Goal: Task Accomplishment & Management: Manage account settings

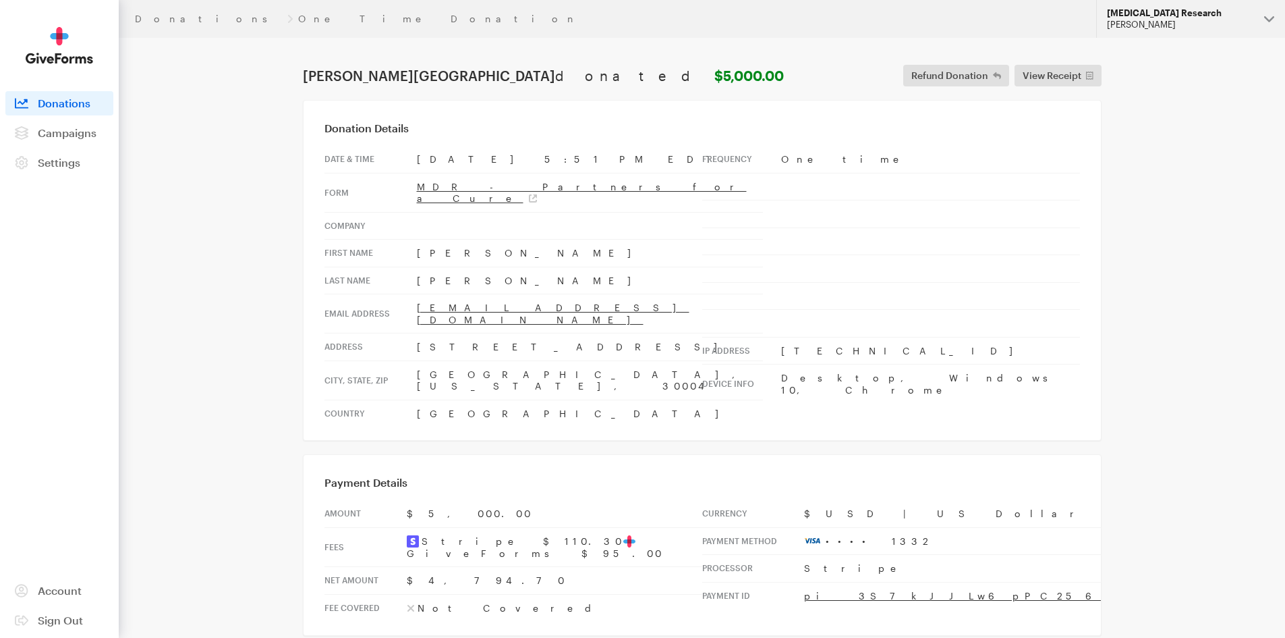
click at [1148, 22] on div "[PERSON_NAME]" at bounding box center [1180, 24] width 146 height 11
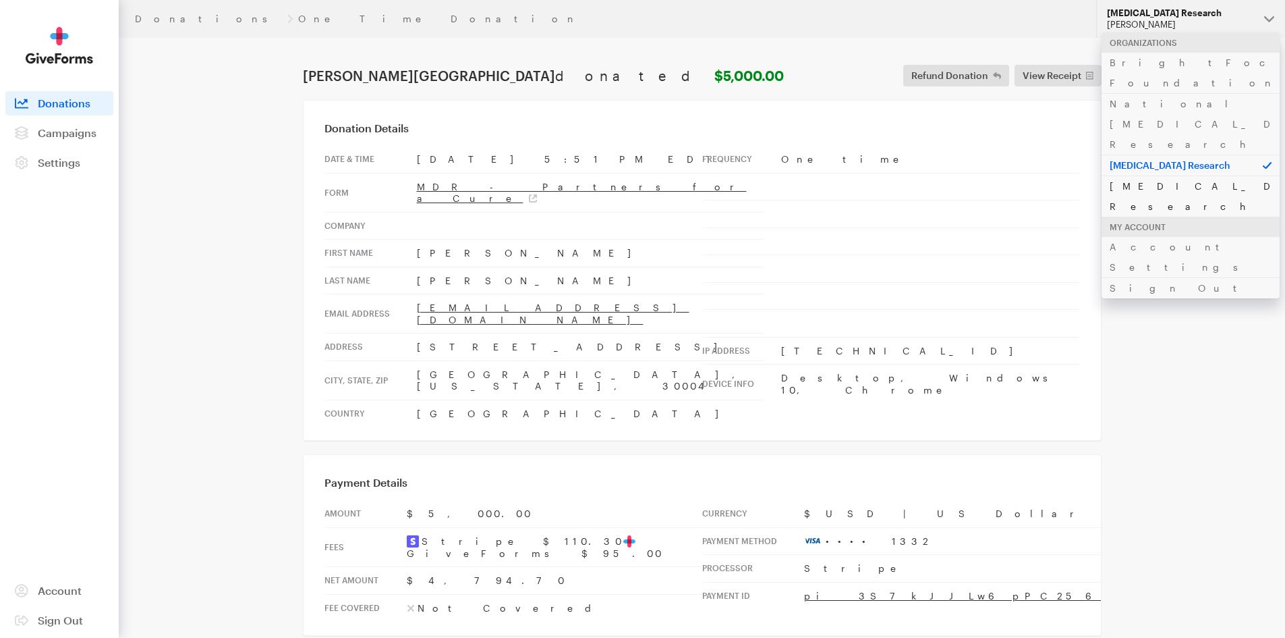
click at [1141, 175] on link "[MEDICAL_DATA] Research" at bounding box center [1191, 195] width 178 height 41
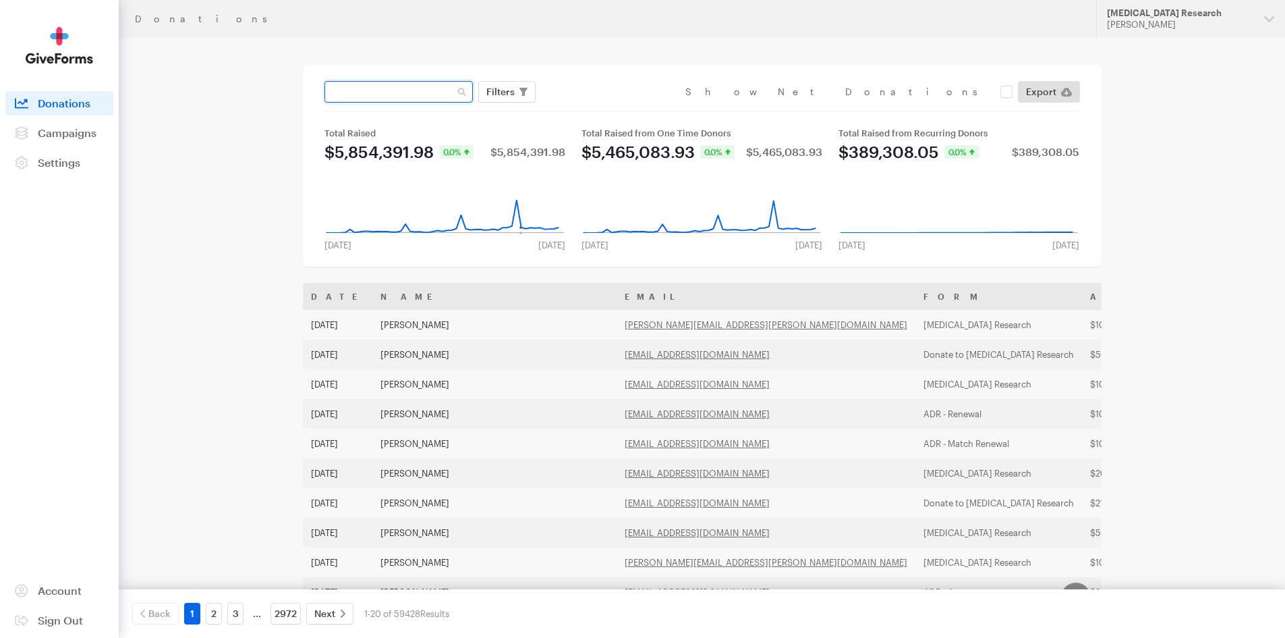
click at [409, 97] on input "text" at bounding box center [398, 92] width 148 height 22
type input "fast track"
click at [602, 109] on button "Apply" at bounding box center [623, 120] width 43 height 22
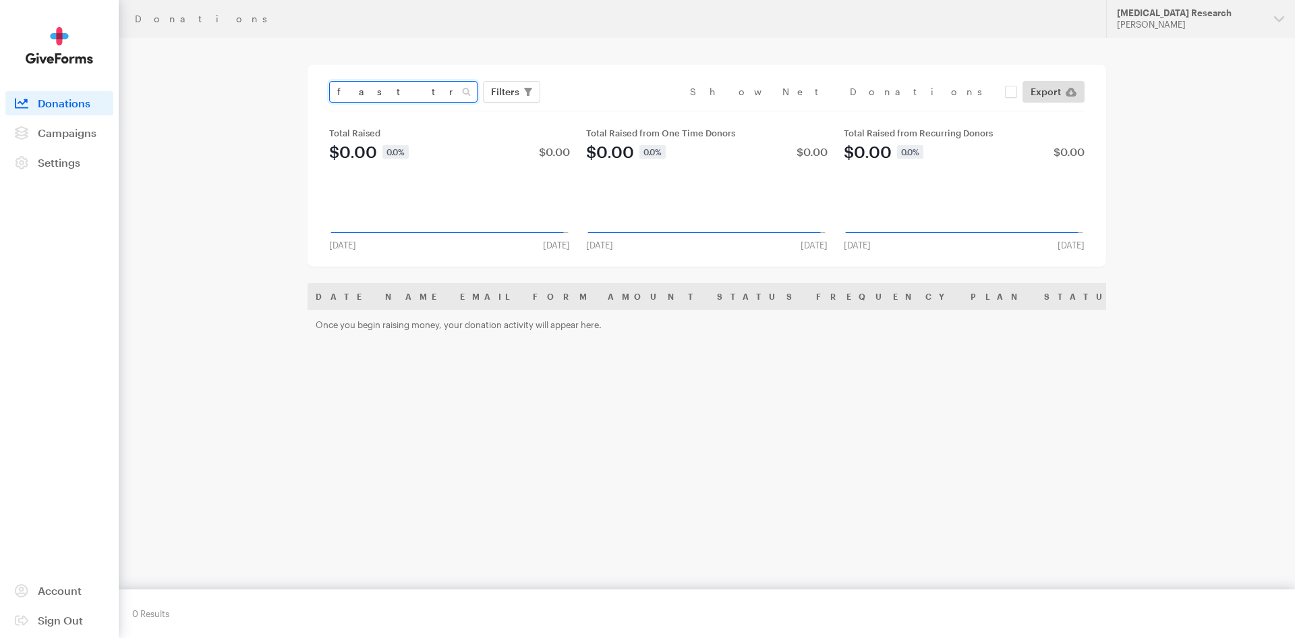
drag, startPoint x: 382, startPoint y: 92, endPoint x: 324, endPoint y: 88, distance: 57.5
click at [324, 88] on div "fast track Filters Clear Filters Apply Date Aug 28, 2025 - Sep 24, 2025 Forms D…" at bounding box center [707, 166] width 799 height 202
type input "fast"
click at [607, 109] on button "Apply" at bounding box center [628, 120] width 43 height 22
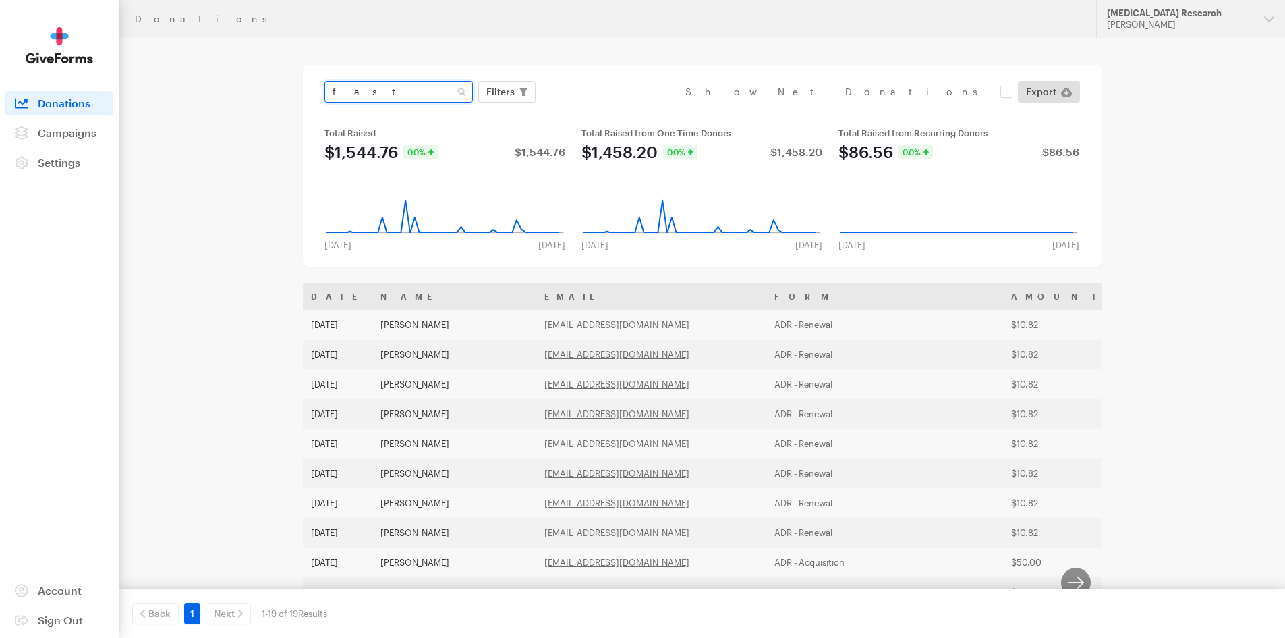
drag, startPoint x: 353, startPoint y: 92, endPoint x: 312, endPoint y: 88, distance: 41.3
click at [312, 88] on div "fast Filters Clear Filters Apply Date Aug 28, 2025 - Sep 24, 2025 Forms Default…" at bounding box center [702, 166] width 799 height 202
click at [501, 88] on span "Filters" at bounding box center [500, 92] width 28 height 16
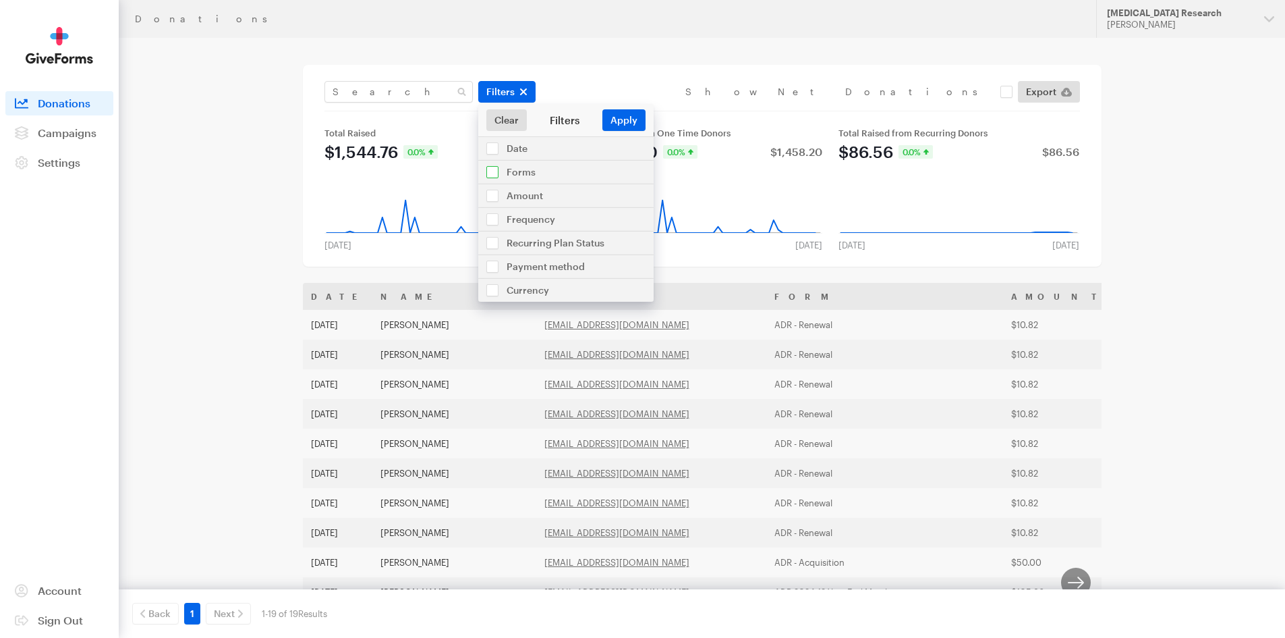
click at [545, 175] on input "checkbox" at bounding box center [565, 172] width 175 height 23
checkbox input "true"
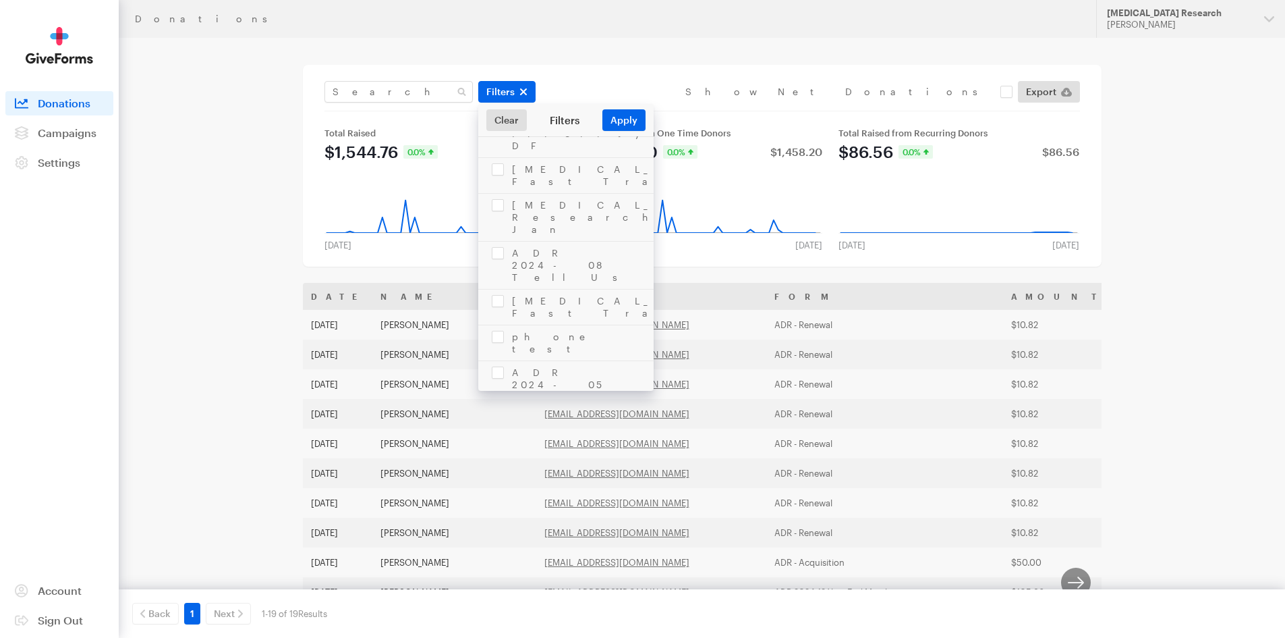
scroll to position [2887, 0]
checkbox input "true"
click at [625, 113] on button "Apply" at bounding box center [623, 120] width 43 height 22
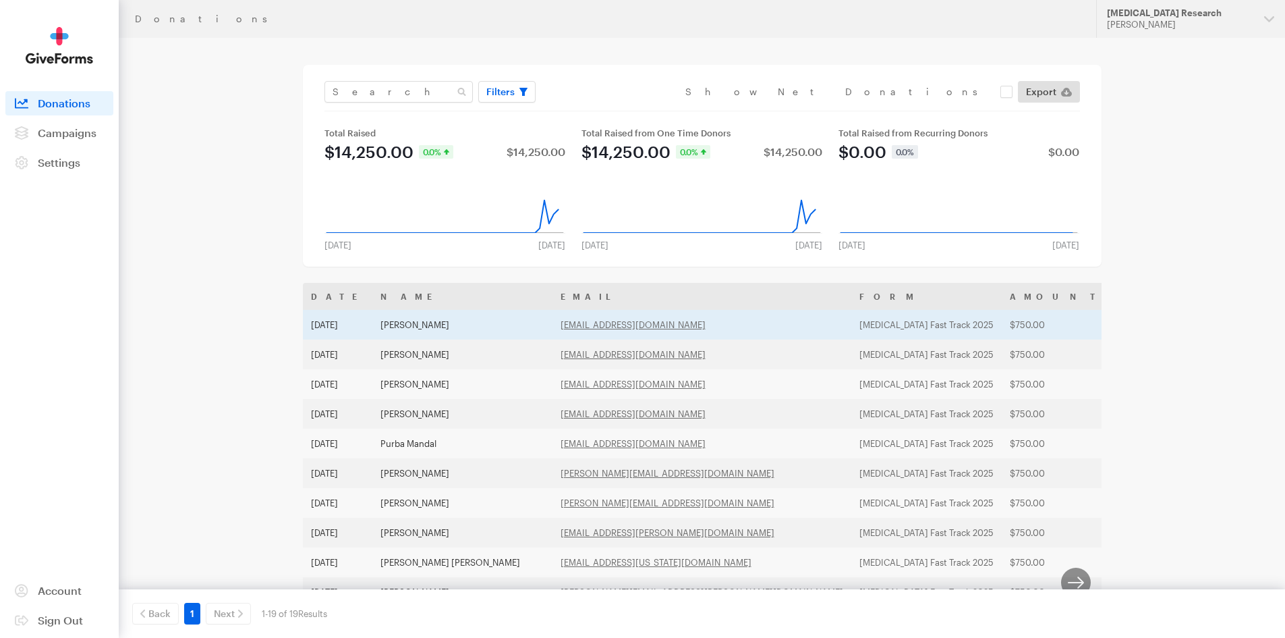
click at [419, 322] on td "[PERSON_NAME]" at bounding box center [462, 325] width 180 height 30
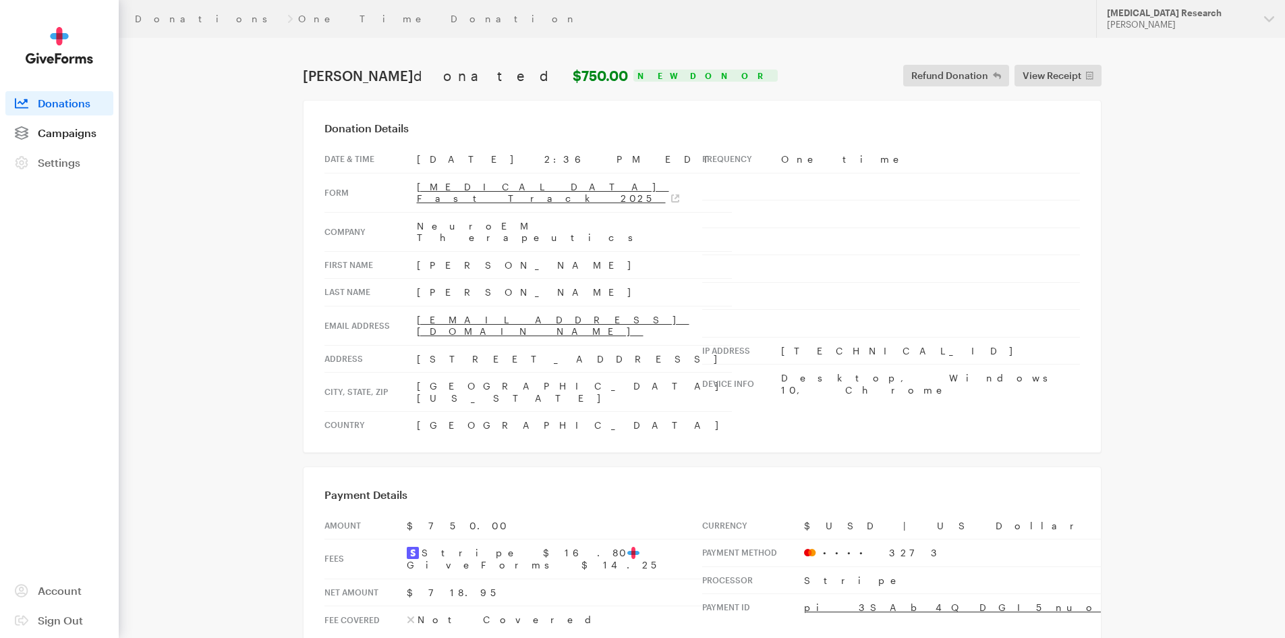
click at [80, 133] on span "Campaigns" at bounding box center [67, 132] width 59 height 13
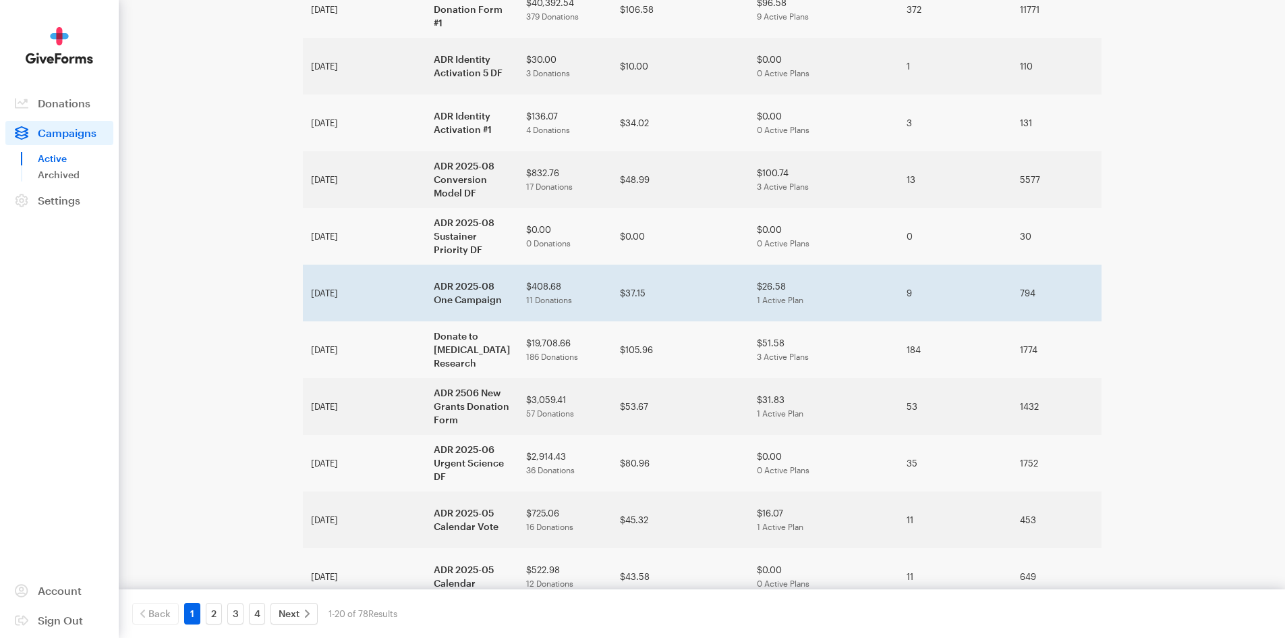
scroll to position [640, 0]
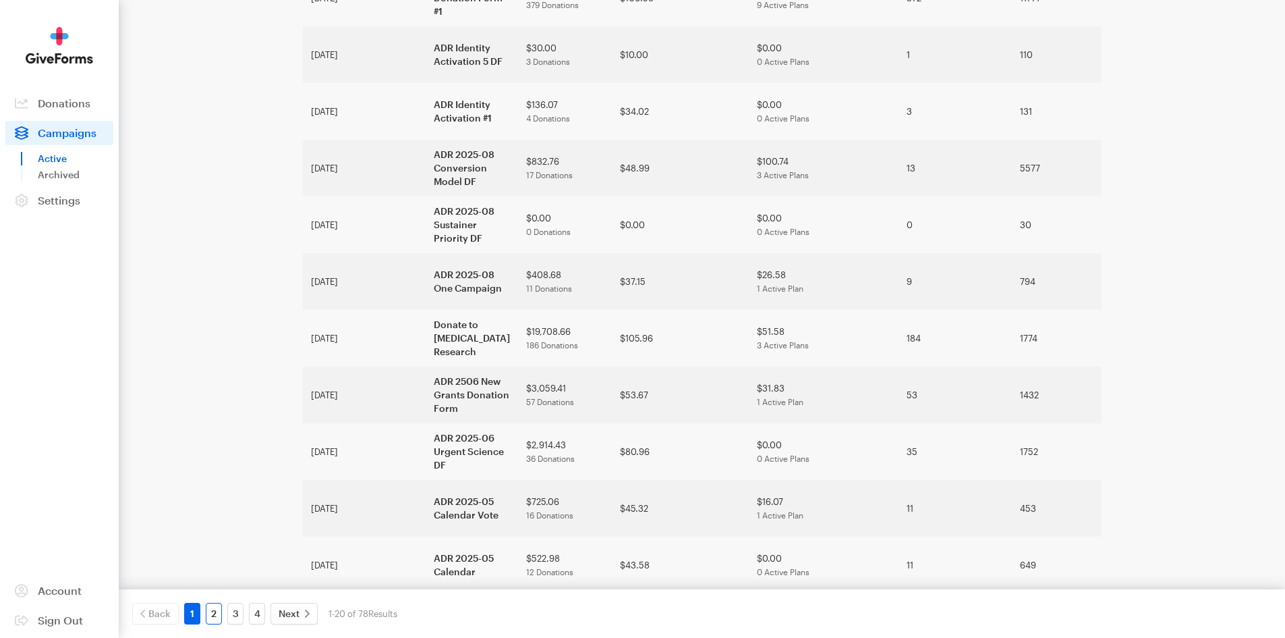
click at [215, 619] on link "2" at bounding box center [214, 613] width 16 height 22
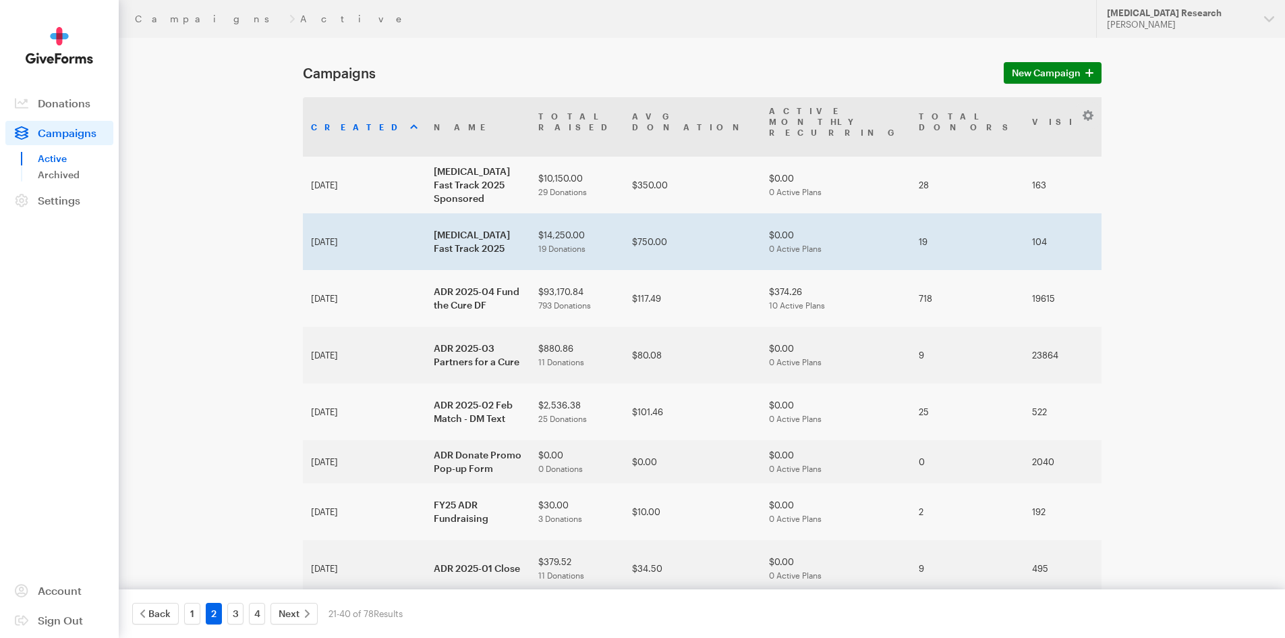
click at [426, 239] on td "[MEDICAL_DATA] Fast Track 2025" at bounding box center [478, 241] width 105 height 57
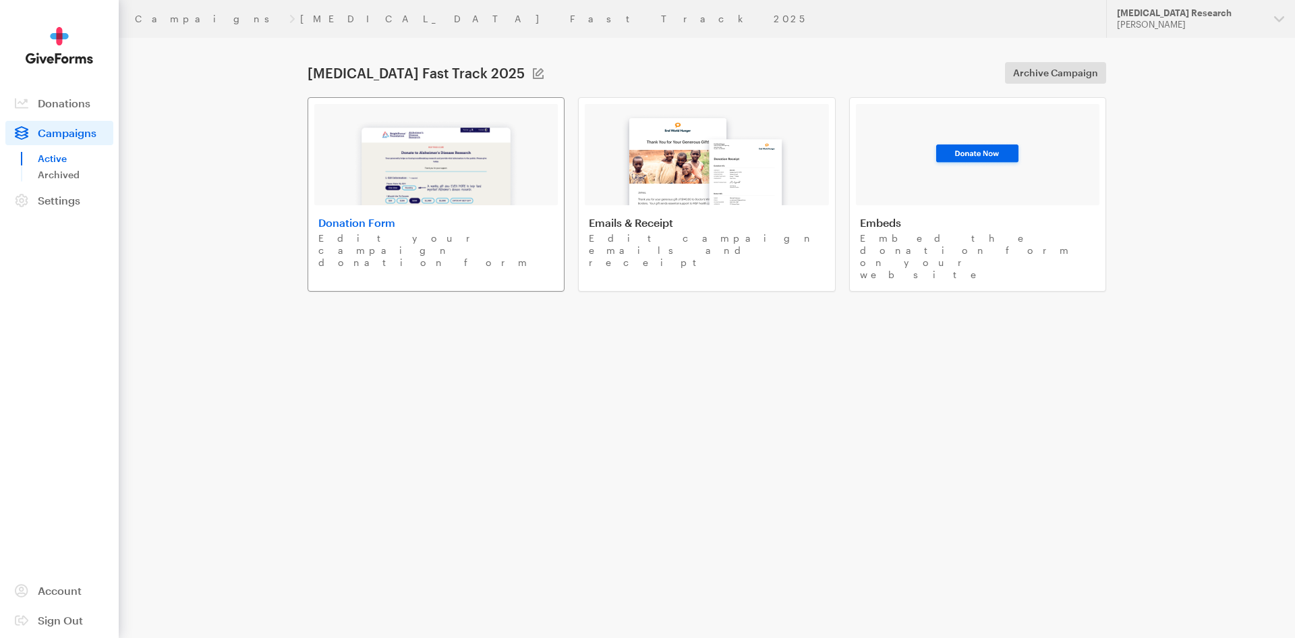
click at [407, 231] on div "Donation Form Edit your campaign donation form" at bounding box center [435, 242] width 235 height 53
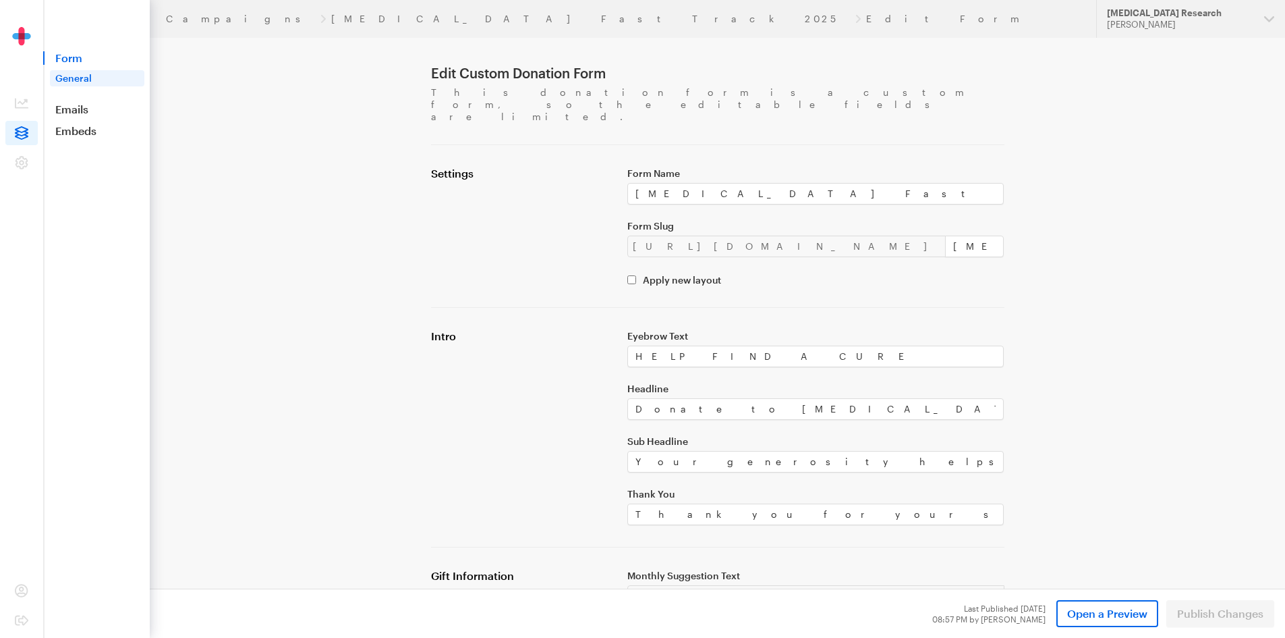
click at [747, 235] on div "[URL][DOMAIN_NAME]" at bounding box center [786, 246] width 318 height 22
drag, startPoint x: 787, startPoint y: 222, endPoint x: 630, endPoint y: 223, distance: 157.2
click at [630, 235] on div "[URL][DOMAIN_NAME]" at bounding box center [786, 246] width 318 height 22
copy div "[URL][DOMAIN_NAME]"
drag, startPoint x: 935, startPoint y: 222, endPoint x: 803, endPoint y: 222, distance: 132.2
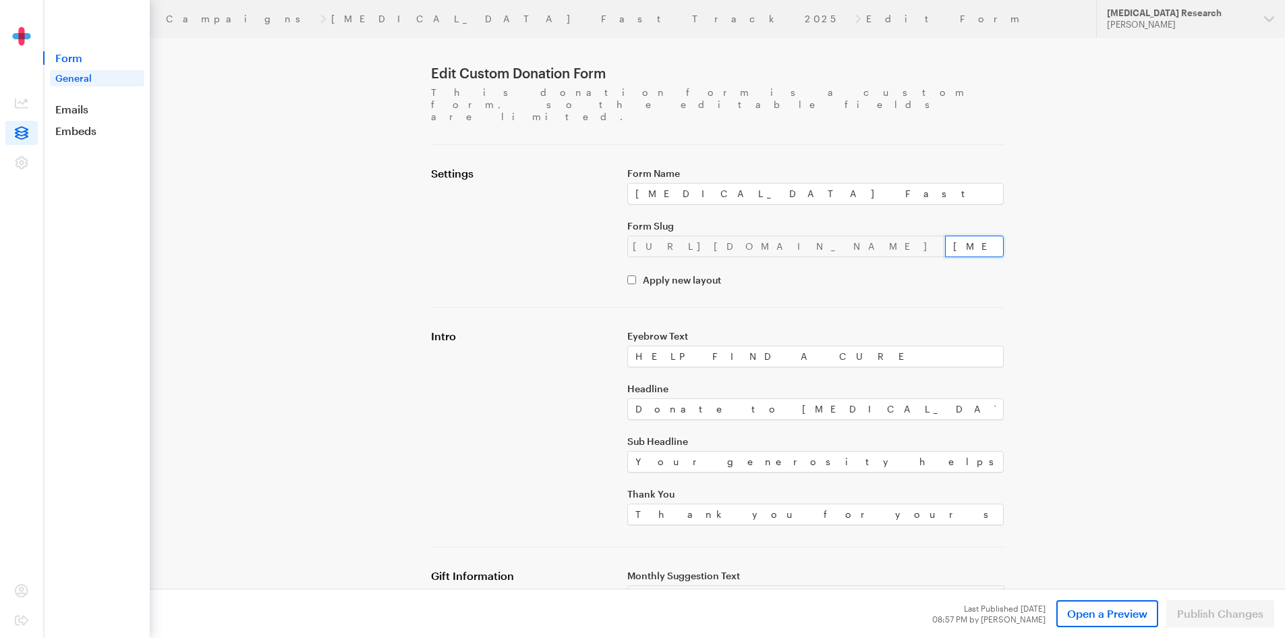
click at [945, 235] on input "[MEDICAL_DATA]-fast-track-2025" at bounding box center [974, 246] width 59 height 22
